Goal: Information Seeking & Learning: Compare options

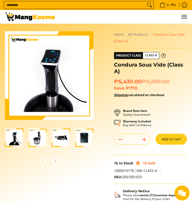
click at [154, 90] on h2 "₱5,430.00 ₱6,200.00 Save ₱770" at bounding box center [150, 84] width 73 height 13
click at [87, 15] on ul "0 Log in Create an Account Search..." at bounding box center [123, 17] width 127 height 14
